Goal: Task Accomplishment & Management: Complete application form

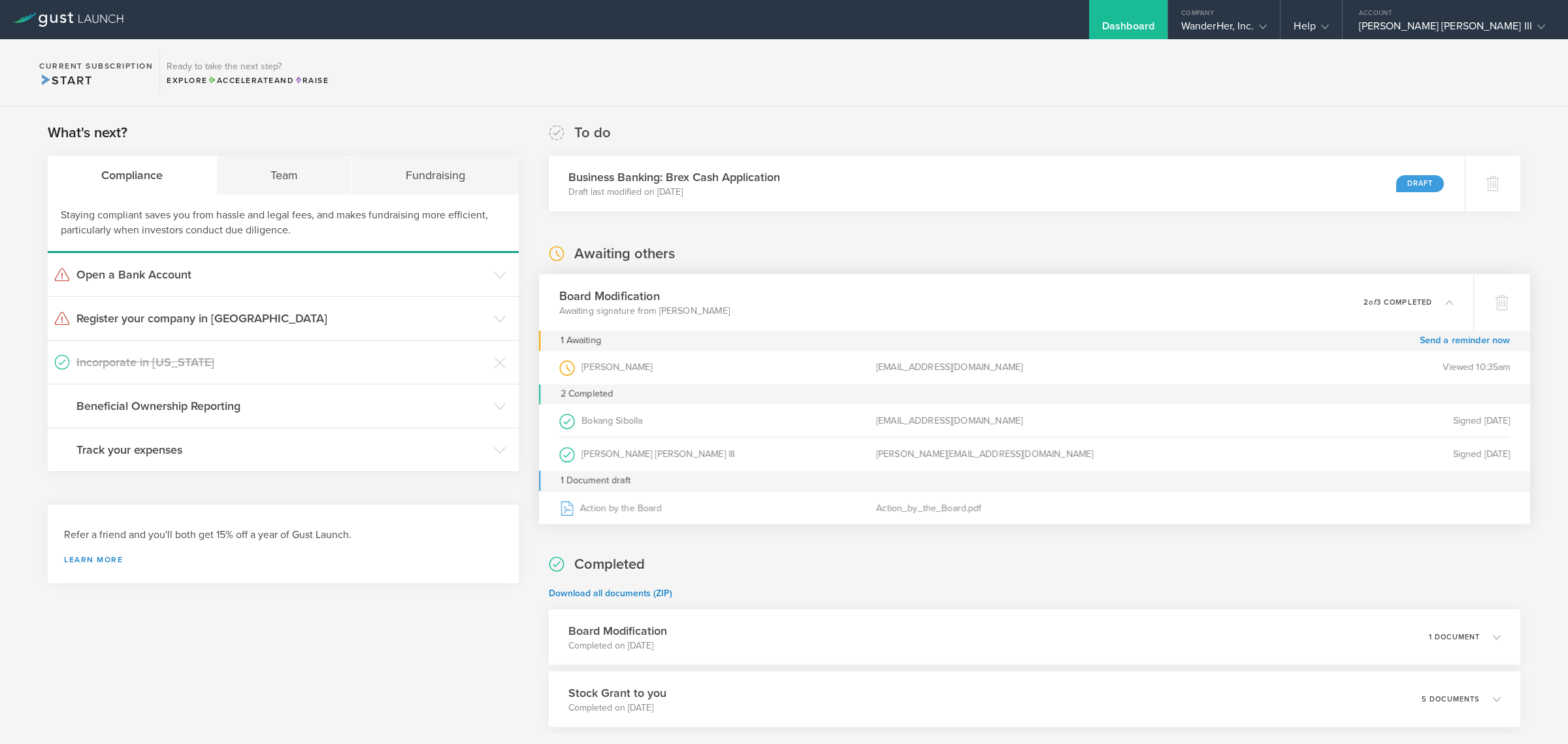
click at [801, 377] on div "[PERSON_NAME] (as Board Member )" at bounding box center [717, 368] width 317 height 33
click at [952, 366] on div "[EMAIL_ADDRESS][DOMAIN_NAME]" at bounding box center [1034, 368] width 317 height 33
drag, startPoint x: 1016, startPoint y: 368, endPoint x: 865, endPoint y: 360, distance: 151.2
click at [865, 360] on div "[PERSON_NAME] (as Board Member ) [EMAIL_ADDRESS][DOMAIN_NAME] Viewed 10:35am" at bounding box center [1034, 368] width 951 height 33
click at [910, 191] on div "Business Banking: Brex Cash Application Draft last modified on [DATE] Draft" at bounding box center [1005, 183] width 934 height 57
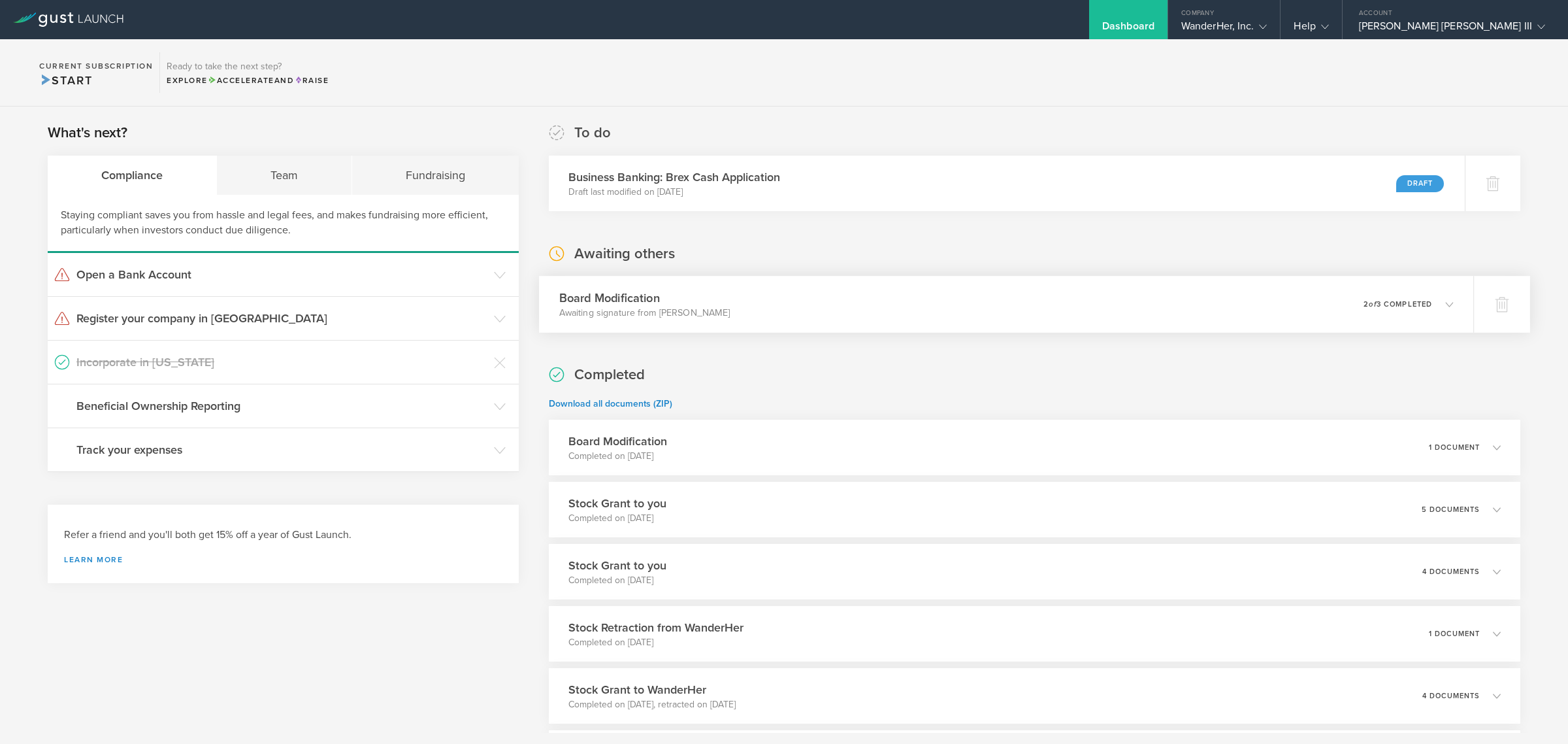
click at [861, 306] on div "Board Modification Awaiting signature from [PERSON_NAME] Moral 0 undeliverable …" at bounding box center [1005, 304] width 934 height 57
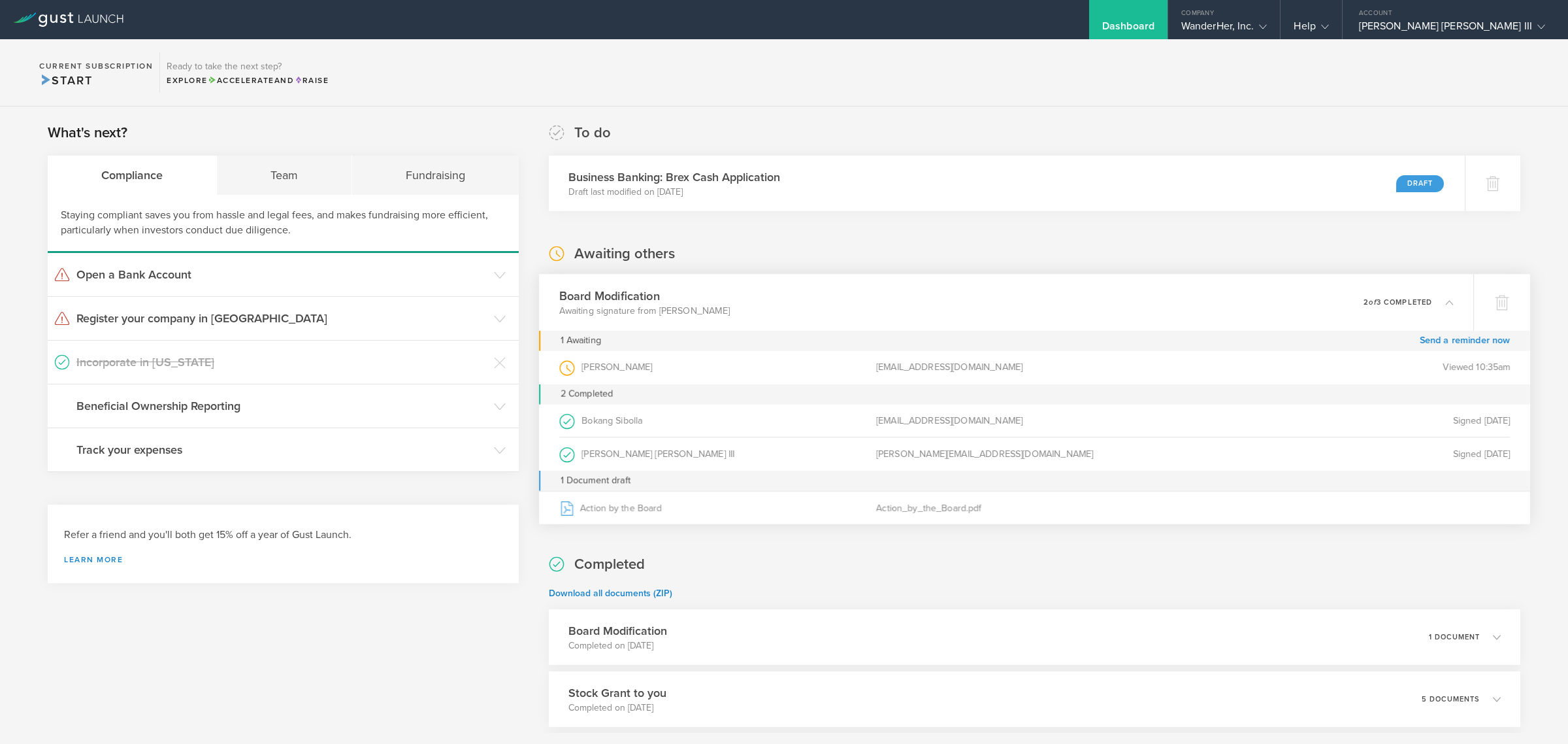
click at [818, 268] on div "Awaiting others Board Modification Awaiting signature from [PERSON_NAME] Moral …" at bounding box center [1034, 382] width 971 height 278
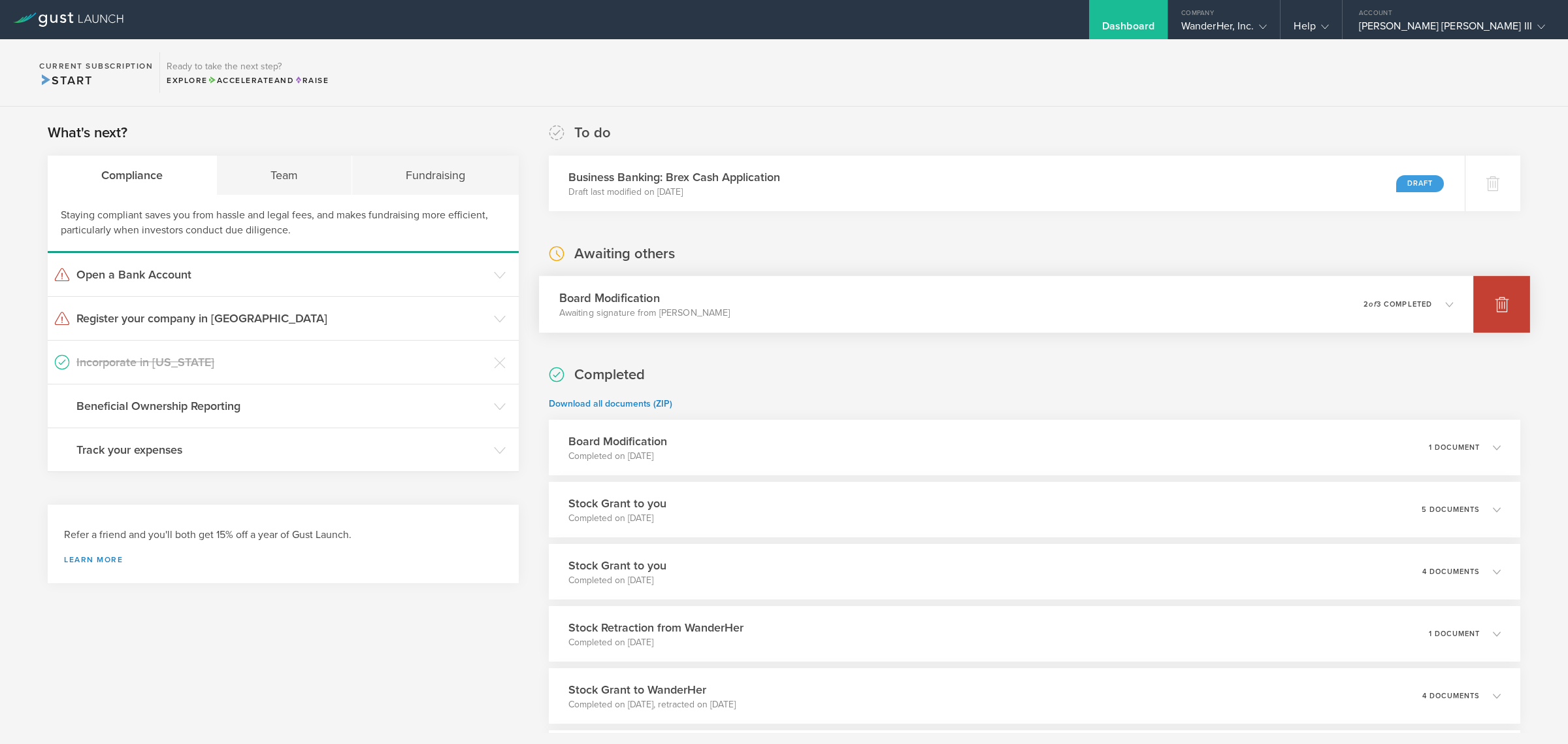
click at [1480, 306] on div at bounding box center [1501, 304] width 57 height 57
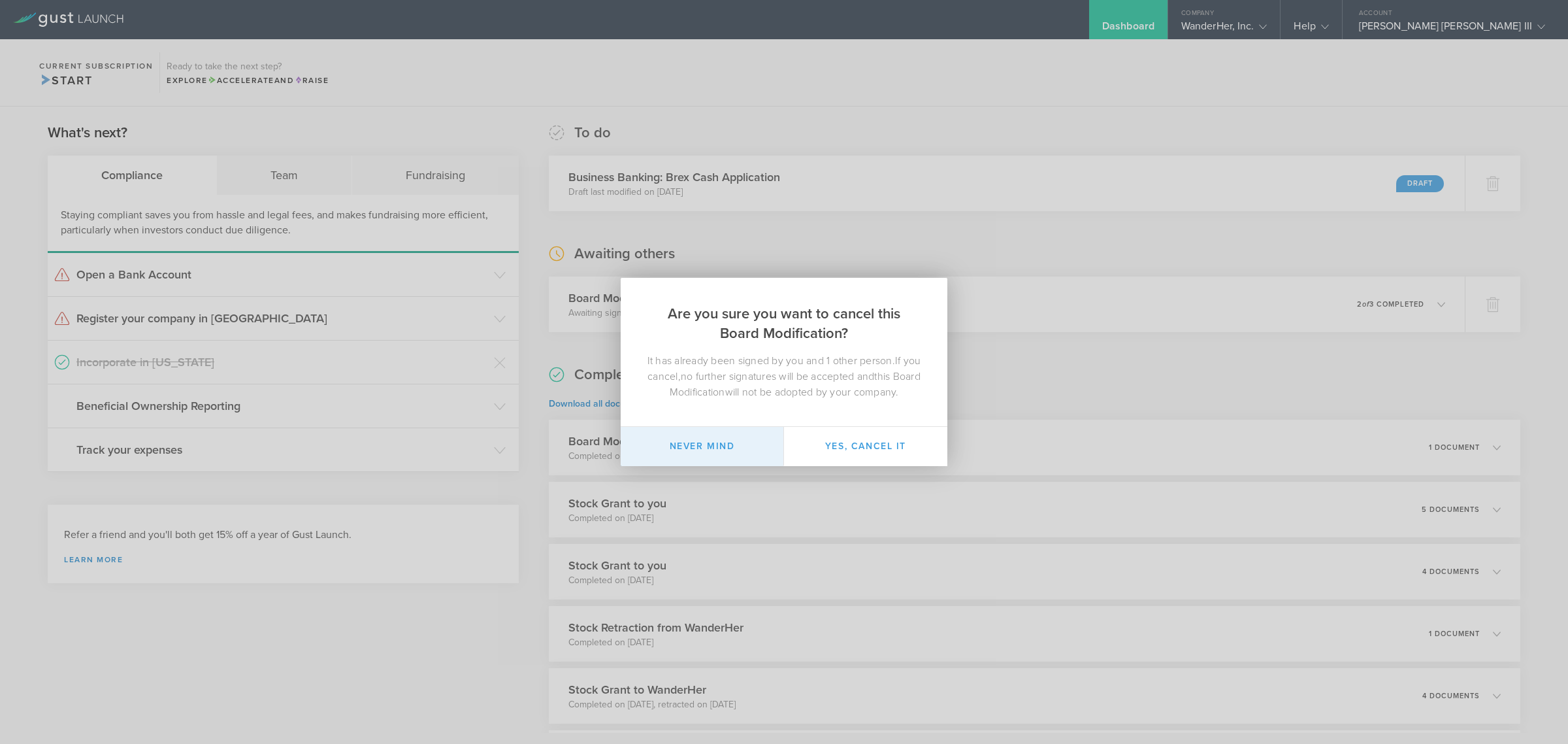
click at [719, 436] on button "Never mind" at bounding box center [702, 446] width 163 height 39
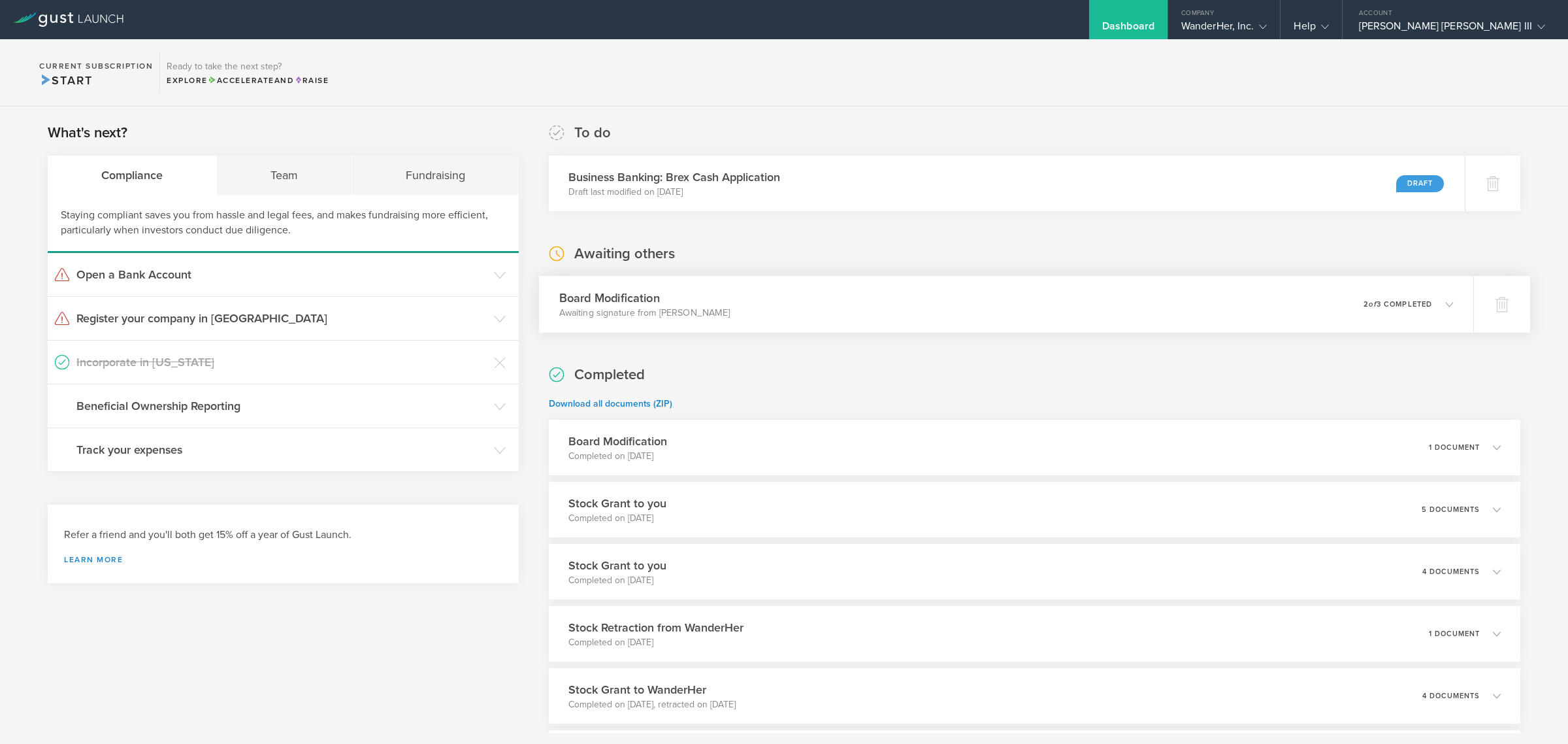
click at [1411, 305] on p "2 of 3 completed" at bounding box center [1397, 305] width 69 height 7
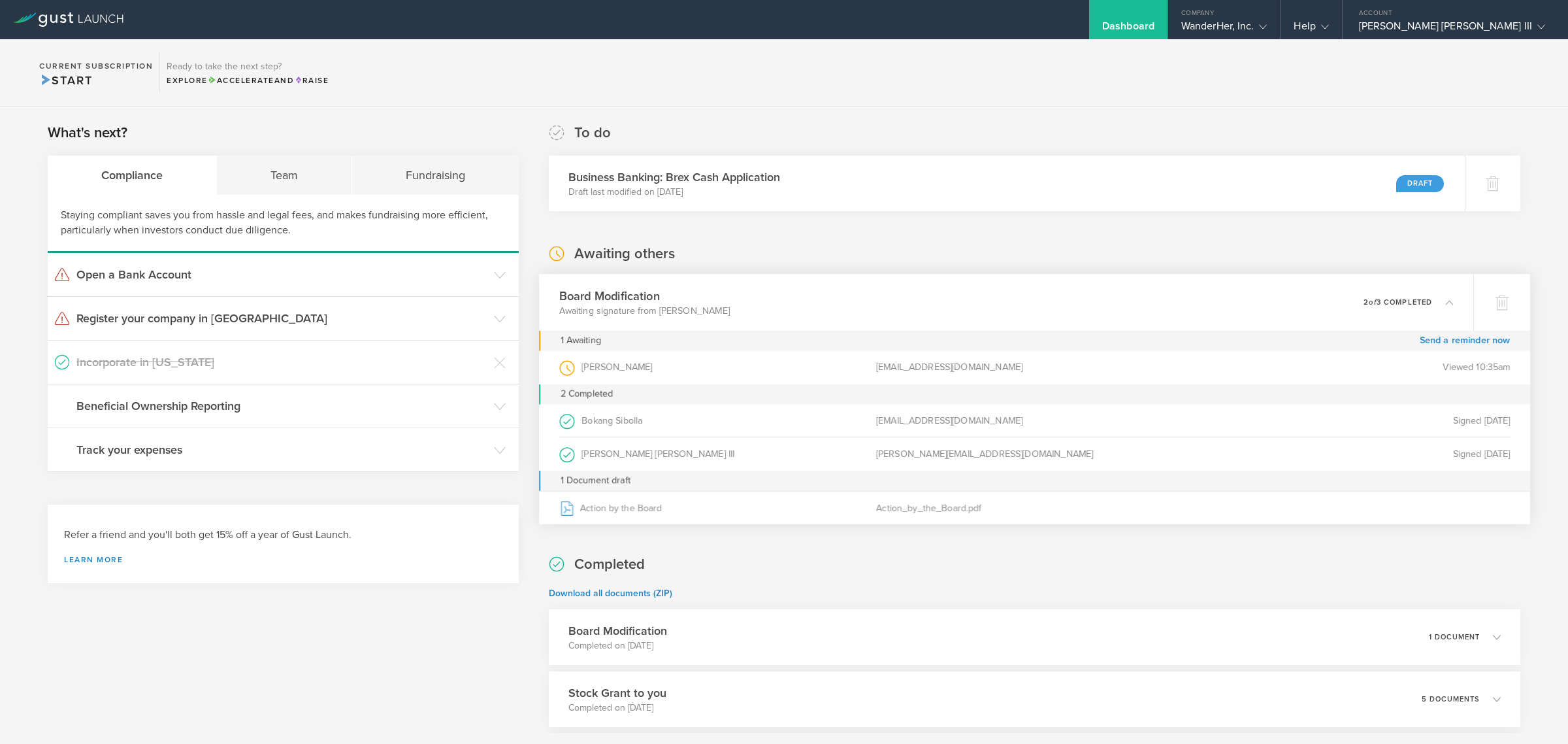
click at [1138, 355] on div "[EMAIL_ADDRESS][DOMAIN_NAME]" at bounding box center [1034, 368] width 317 height 33
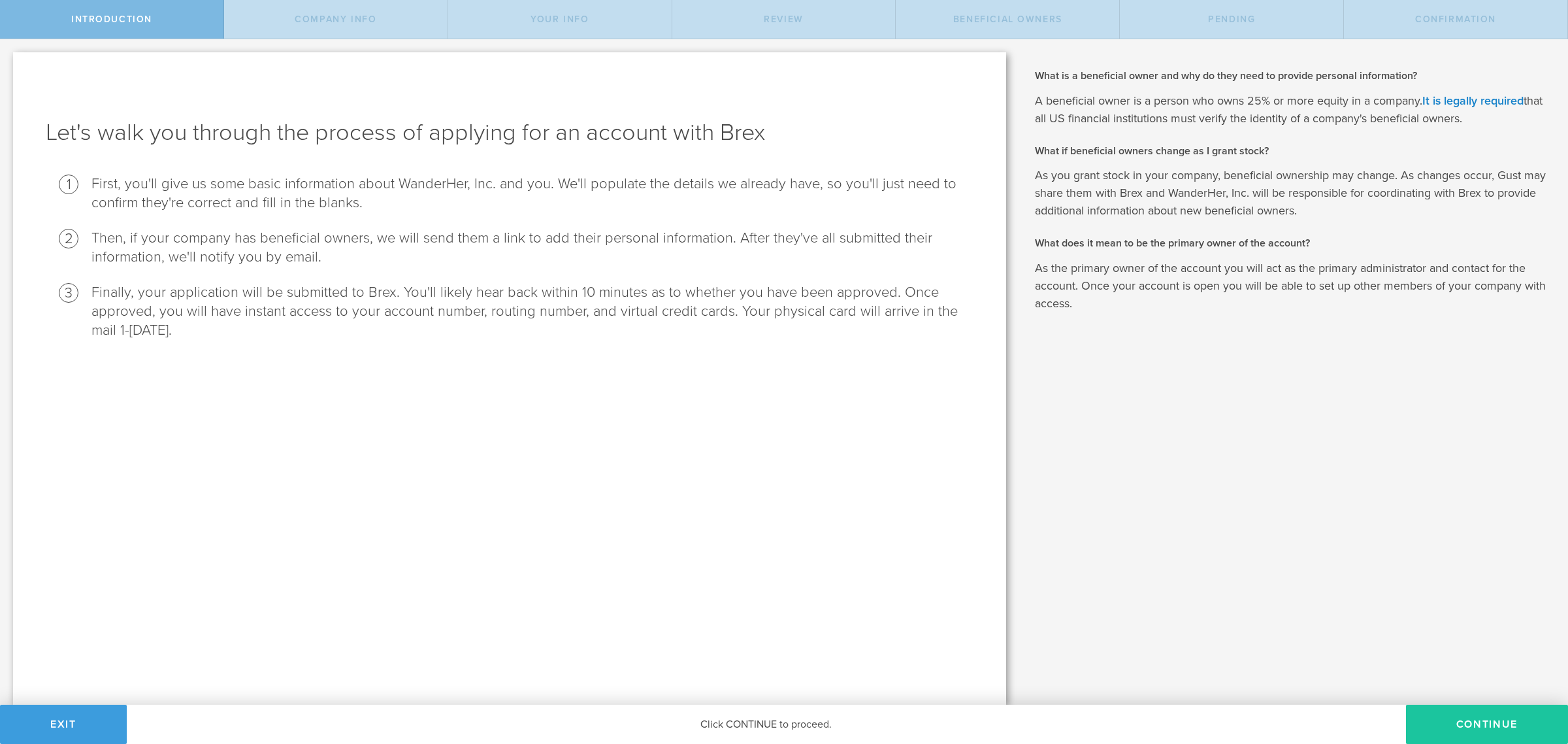
click at [1484, 729] on button "Continue" at bounding box center [1486, 724] width 162 height 39
select select "string:C_CORP"
type input "Solo women’s travel & safety app"
type input "(914) 318-4815"
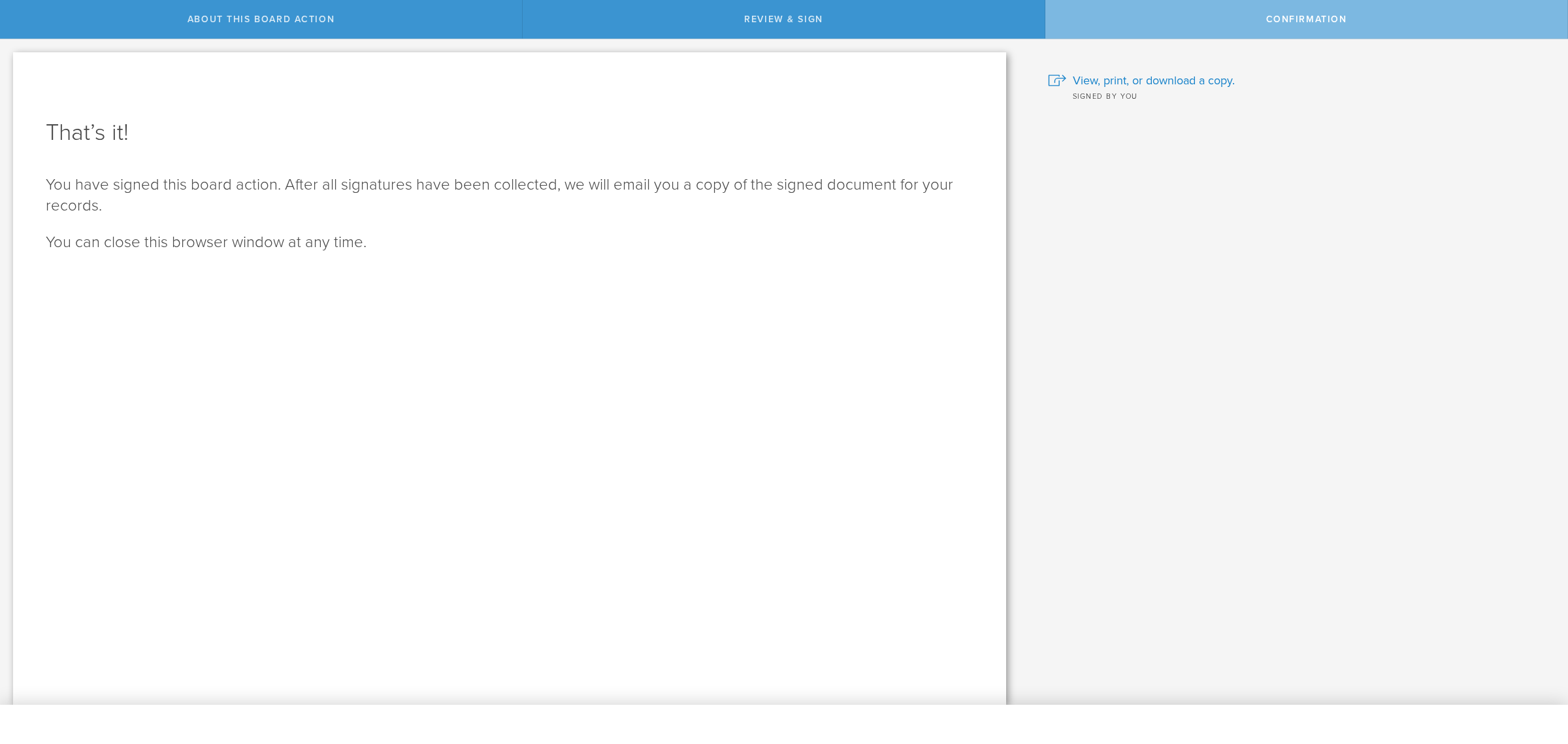
drag, startPoint x: 799, startPoint y: 37, endPoint x: 797, endPoint y: 23, distance: 14.1
click at [797, 28] on div "Review & Sign" at bounding box center [784, 20] width 523 height 39
click at [799, 21] on span "Review & Sign" at bounding box center [783, 20] width 79 height 11
